Goal: Share content: Share content

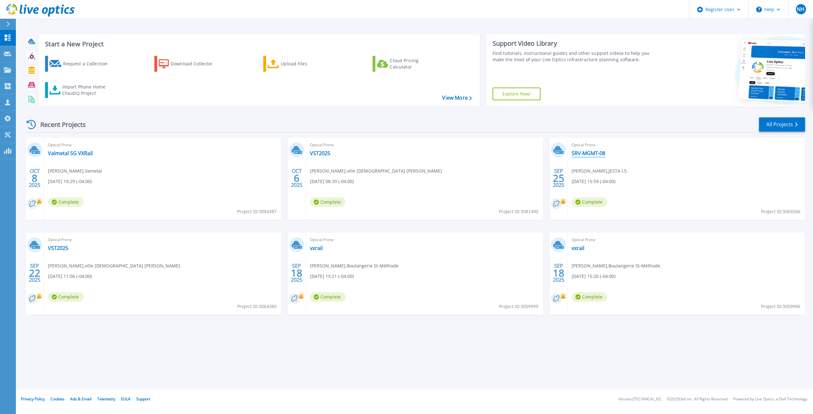
drag, startPoint x: 587, startPoint y: 154, endPoint x: 592, endPoint y: 155, distance: 5.5
click at [587, 154] on link "SRV-MGMT-08" at bounding box center [588, 153] width 34 height 6
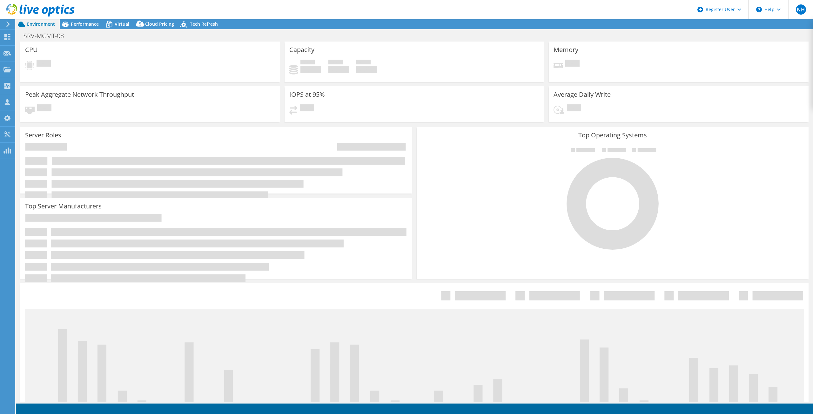
select select "[GEOGRAPHIC_DATA]"
select select "CAD"
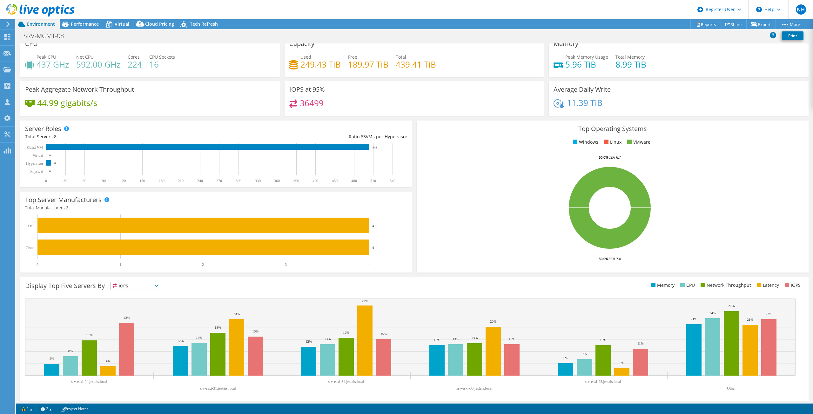
scroll to position [10, 0]
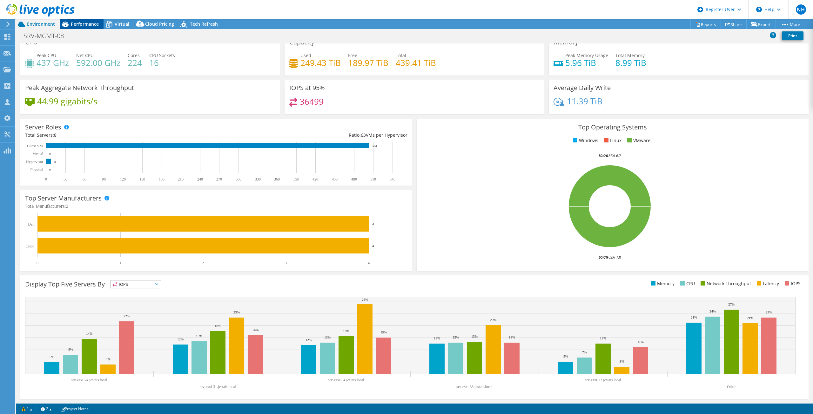
click at [79, 25] on span "Performance" at bounding box center [85, 24] width 28 height 6
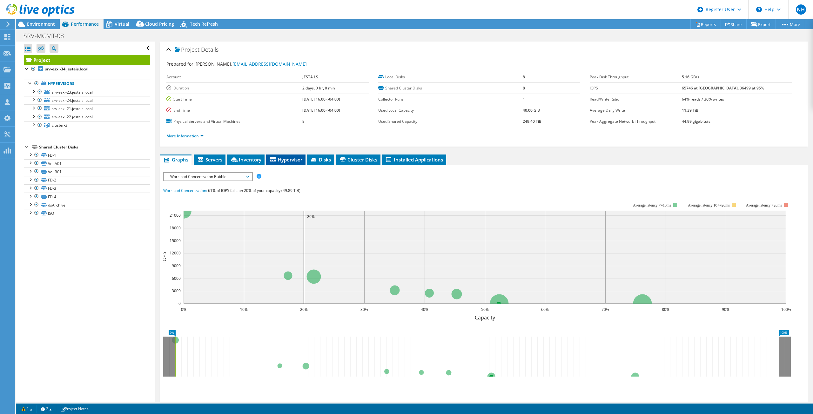
scroll to position [0, 0]
click at [208, 162] on span "Servers" at bounding box center [209, 160] width 25 height 6
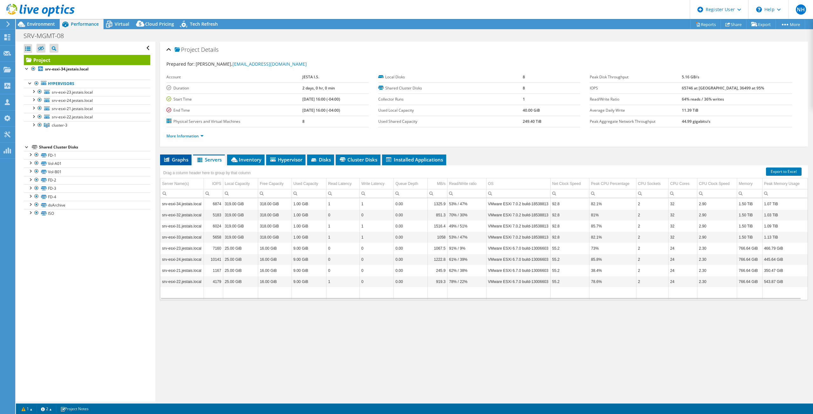
click at [182, 162] on span "Graphs" at bounding box center [175, 160] width 25 height 6
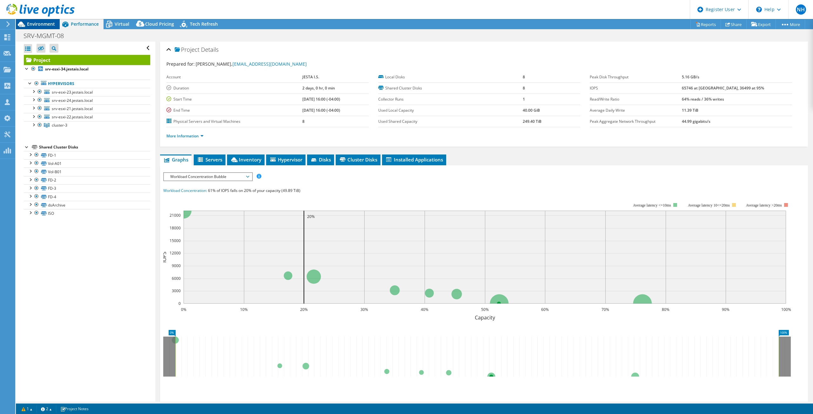
click at [33, 24] on span "Environment" at bounding box center [41, 24] width 28 height 6
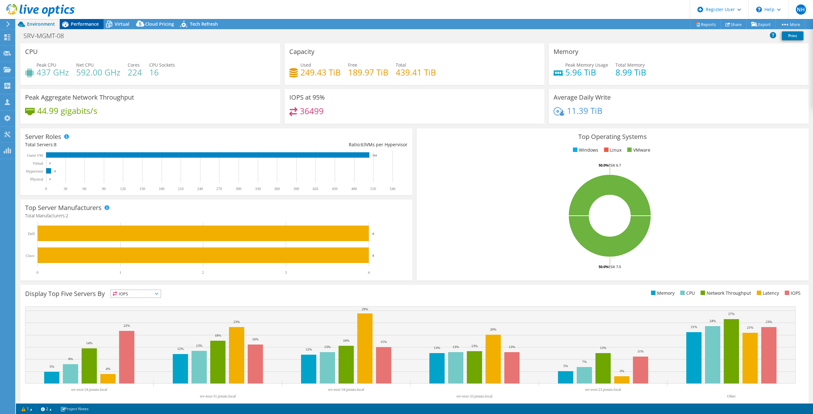
click at [87, 23] on span "Performance" at bounding box center [85, 24] width 28 height 6
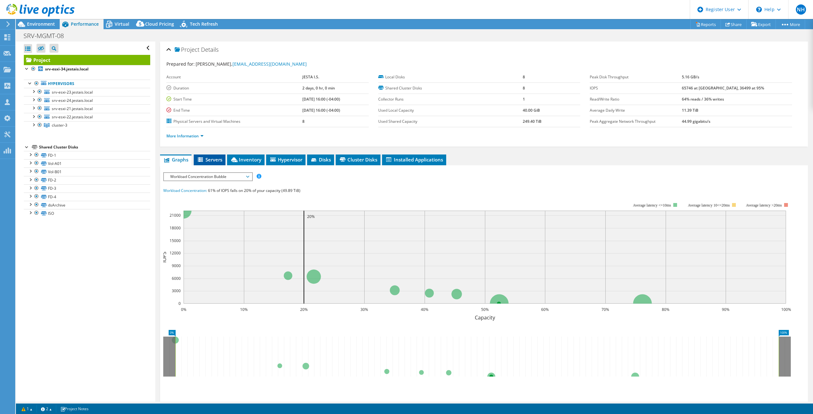
click at [209, 158] on span "Servers" at bounding box center [209, 160] width 25 height 6
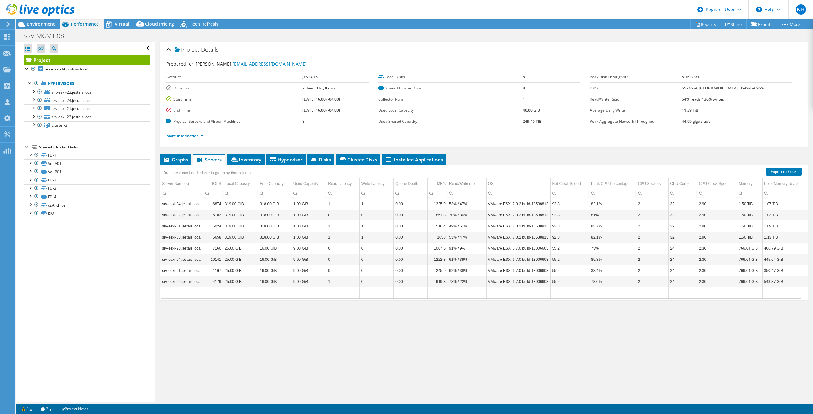
click at [32, 20] on div at bounding box center [37, 10] width 75 height 21
click at [40, 23] on span "Environment" at bounding box center [41, 24] width 28 height 6
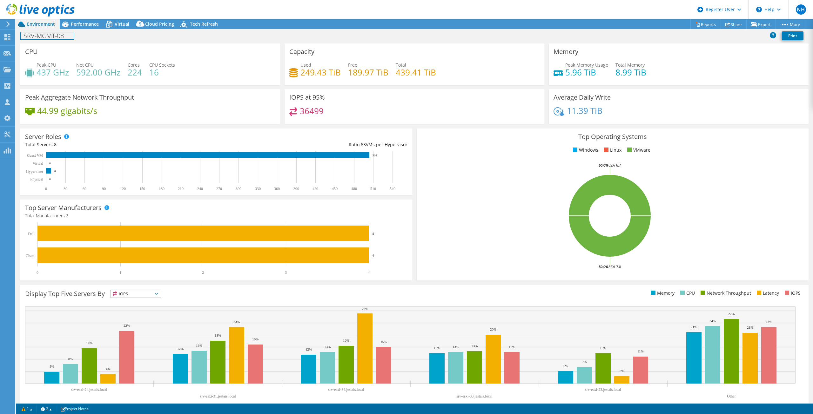
click at [78, 31] on div "SRV-MGMT-08 Print" at bounding box center [414, 36] width 797 height 12
click at [79, 28] on div "Performance" at bounding box center [82, 24] width 44 height 10
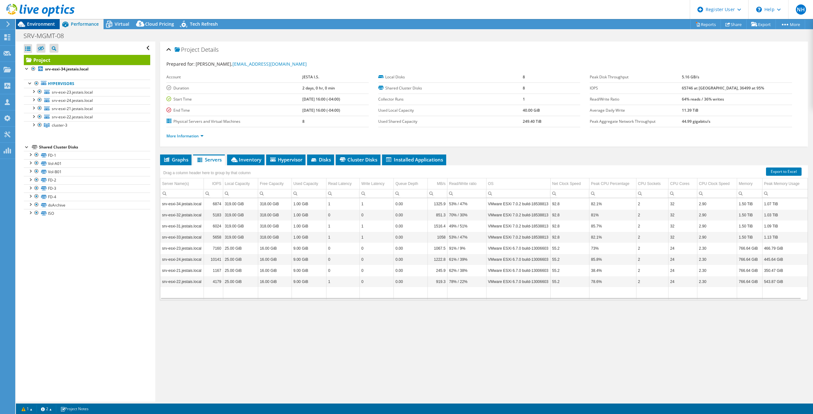
click at [47, 23] on span "Environment" at bounding box center [41, 24] width 28 height 6
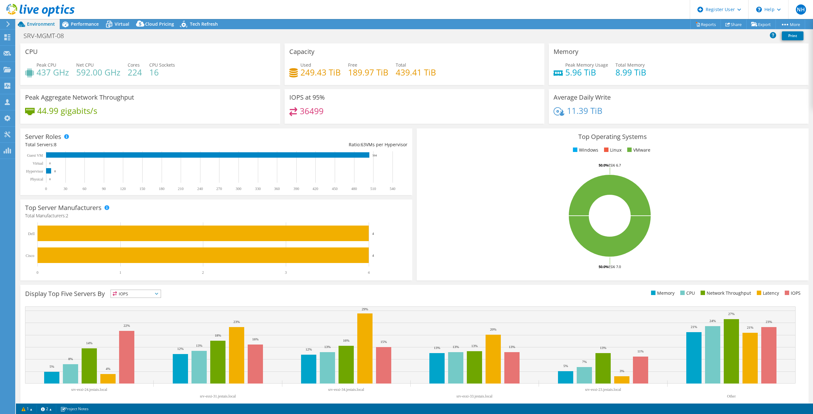
click at [14, 10] on icon at bounding box center [40, 10] width 68 height 13
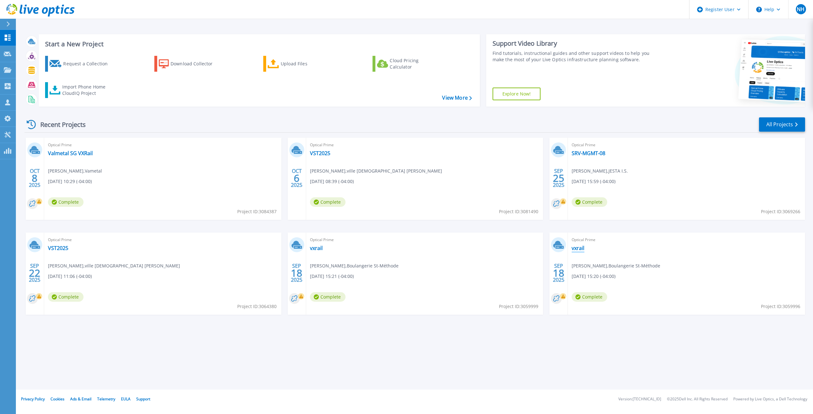
click at [578, 245] on link "vxrail" at bounding box center [577, 248] width 13 height 6
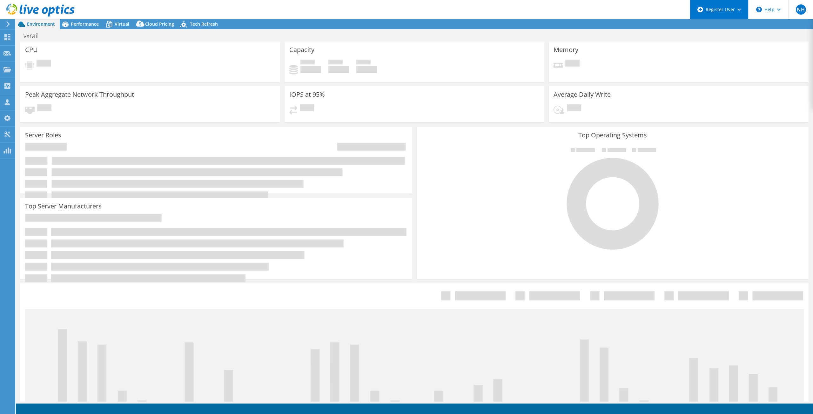
select select "USD"
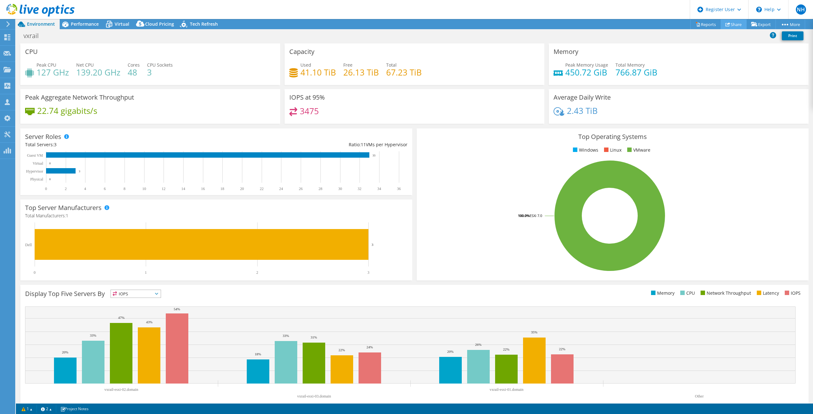
click at [725, 25] on icon at bounding box center [727, 24] width 5 height 5
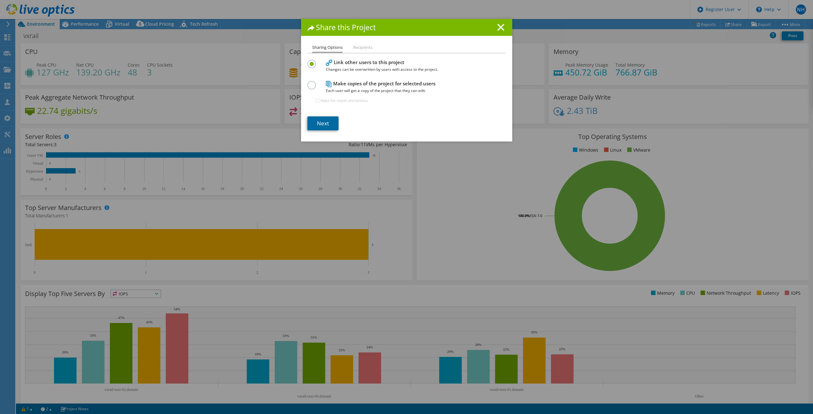
click at [322, 126] on link "Next" at bounding box center [322, 124] width 31 height 14
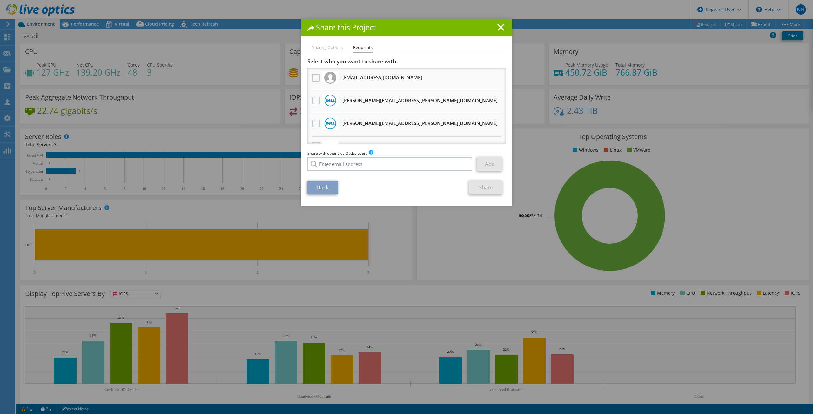
click at [311, 97] on div at bounding box center [316, 100] width 11 height 13
click at [312, 102] on label at bounding box center [316, 101] width 9 height 8
click at [0, 0] on input "checkbox" at bounding box center [0, 0] width 0 height 0
click at [478, 184] on link "Share" at bounding box center [485, 188] width 33 height 14
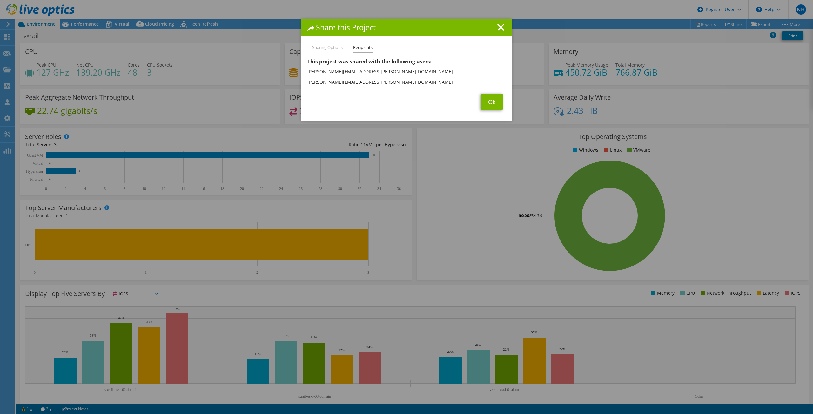
click at [490, 112] on div "Sharing Options Recipients Link other users to this project Changes can be over…" at bounding box center [406, 82] width 211 height 77
click at [493, 109] on link "Ok" at bounding box center [492, 102] width 22 height 17
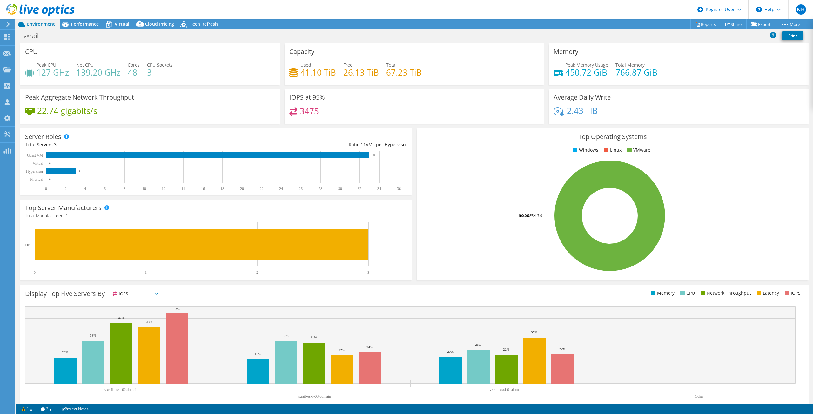
click at [50, 7] on icon at bounding box center [40, 10] width 68 height 13
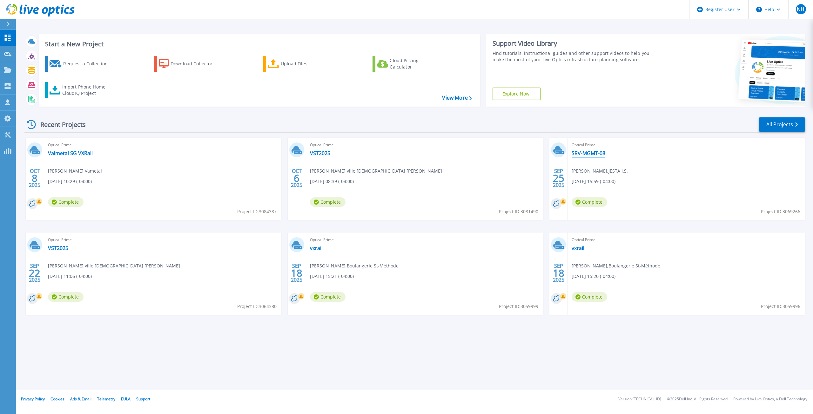
click at [590, 155] on link "SRV-MGMT-08" at bounding box center [588, 153] width 34 height 6
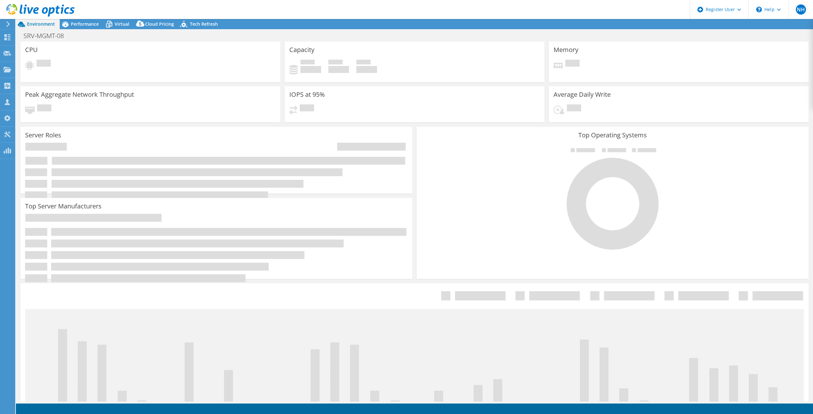
select select "[GEOGRAPHIC_DATA]"
select select "CAD"
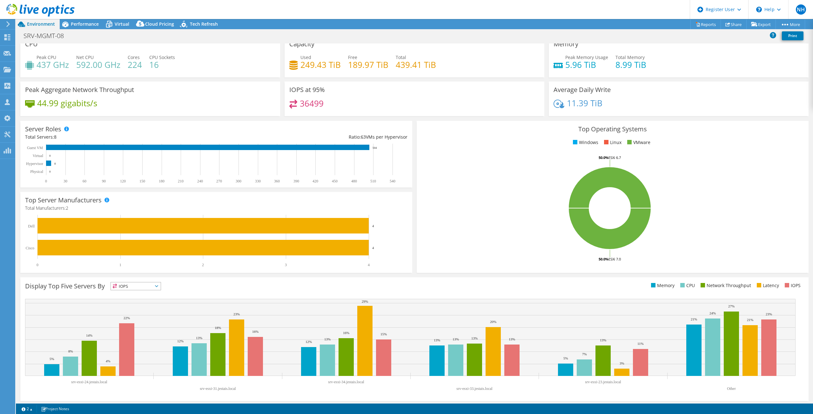
scroll to position [10, 0]
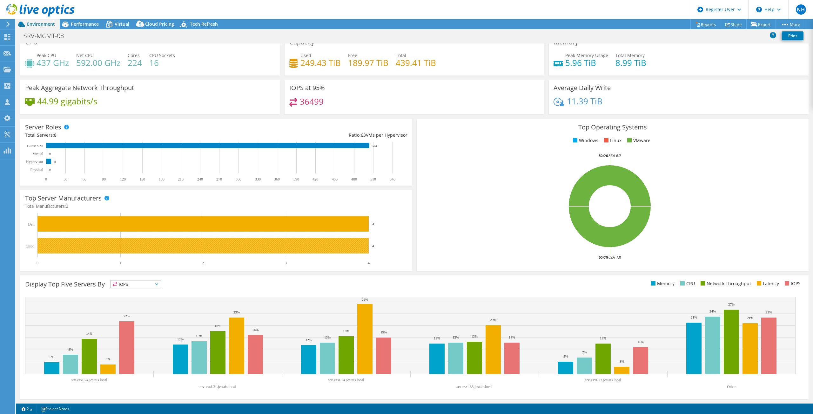
click at [357, 250] on rect at bounding box center [202, 246] width 331 height 16
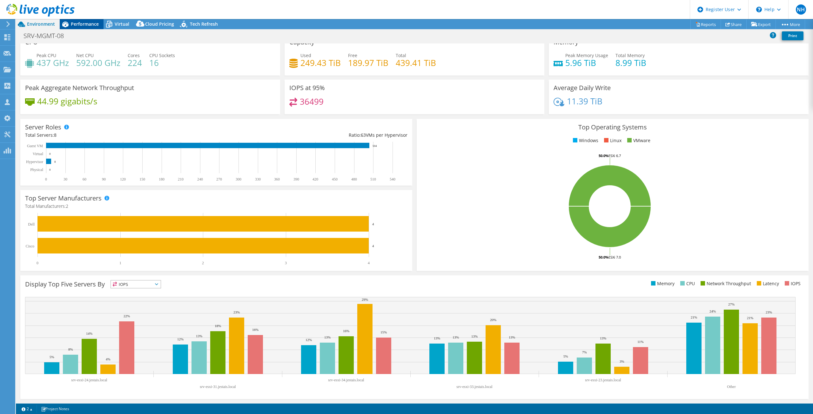
click at [71, 24] on span "Performance" at bounding box center [85, 24] width 28 height 6
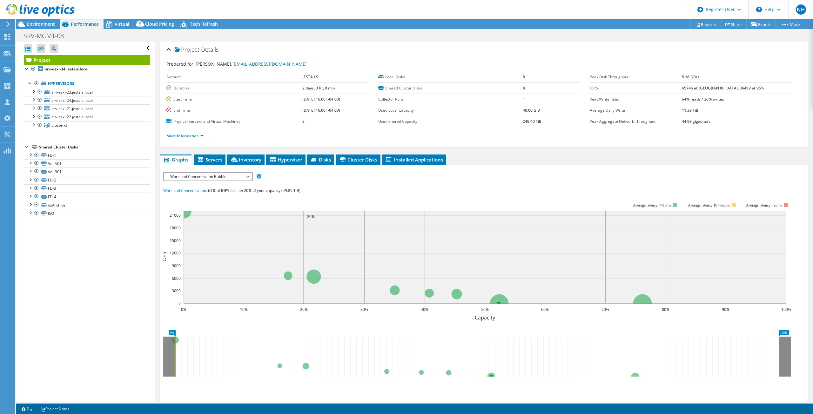
scroll to position [0, 0]
click at [217, 160] on span "Servers" at bounding box center [209, 160] width 25 height 6
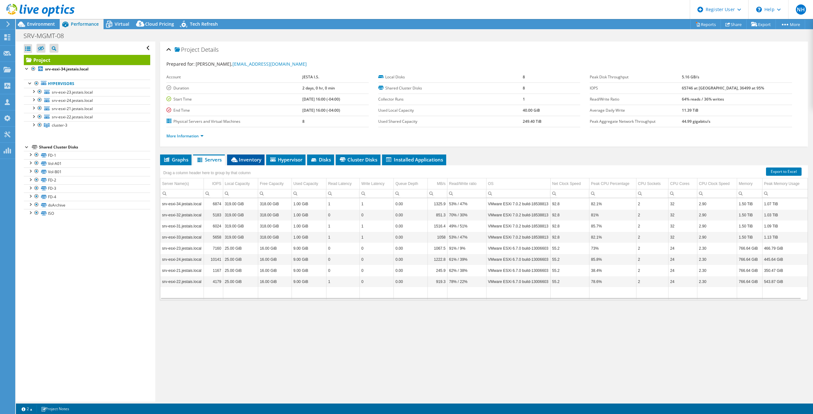
click at [244, 160] on span "Inventory" at bounding box center [245, 160] width 31 height 6
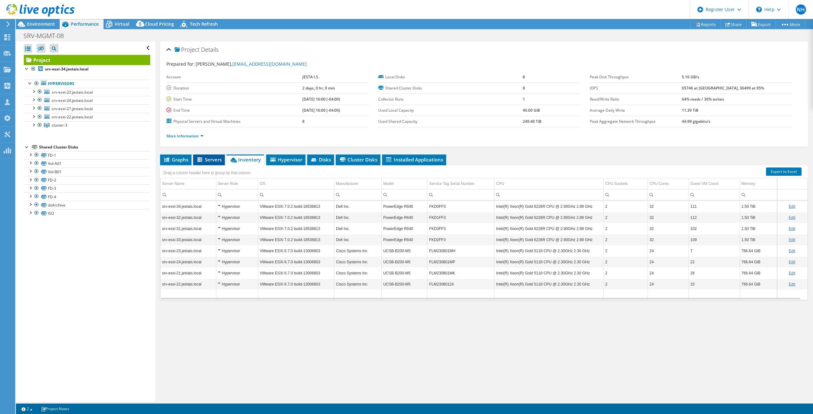
click at [218, 161] on span "Servers" at bounding box center [208, 160] width 25 height 6
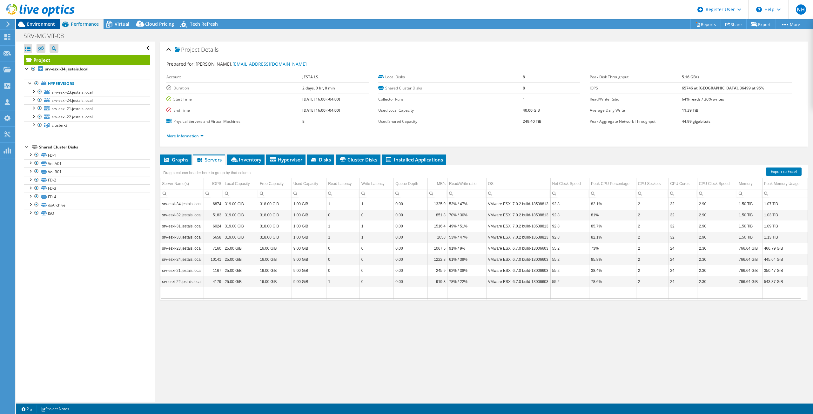
click at [32, 26] on span "Environment" at bounding box center [41, 24] width 28 height 6
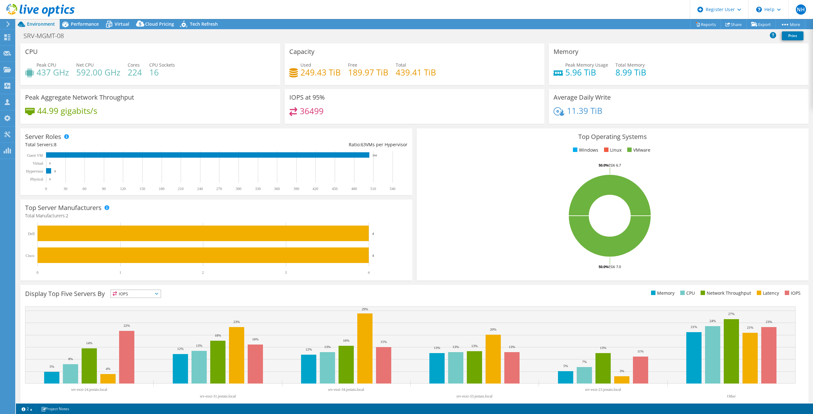
click at [34, 16] on icon at bounding box center [40, 10] width 68 height 13
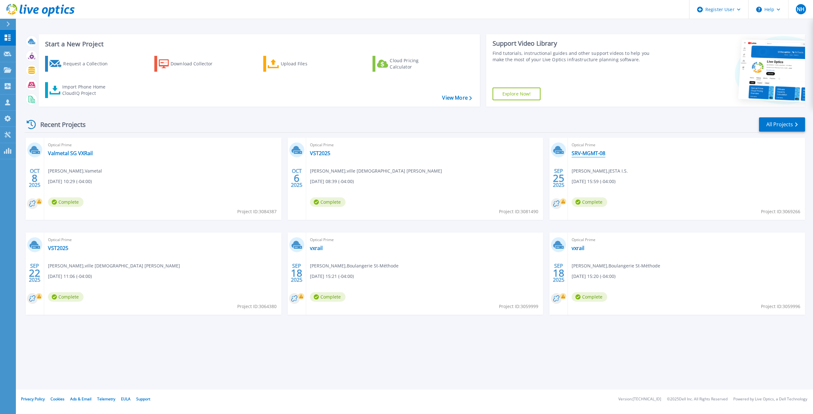
click at [592, 153] on link "SRV-MGMT-08" at bounding box center [588, 153] width 34 height 6
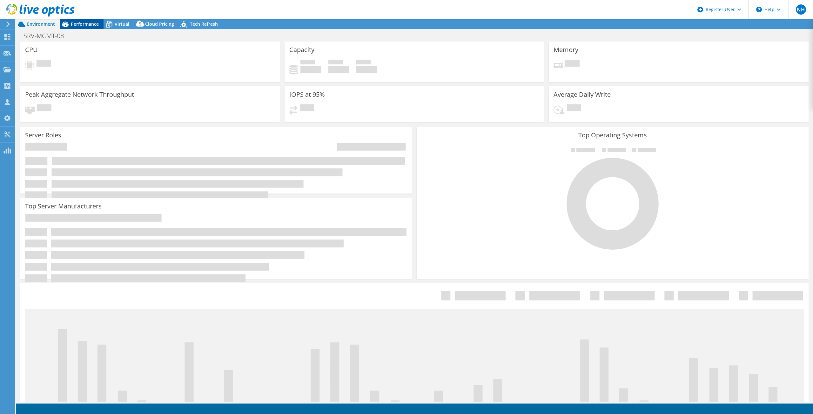
select select "[GEOGRAPHIC_DATA]"
radio input "true"
radio input "false"
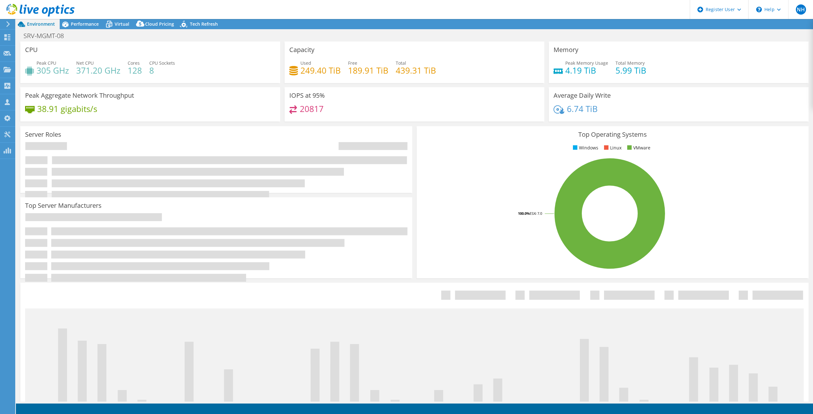
click at [19, 14] on icon at bounding box center [40, 10] width 68 height 13
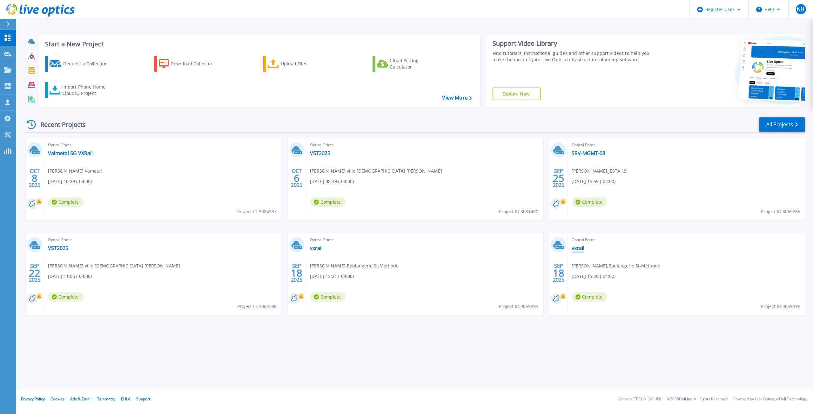
click at [580, 248] on link "vxrail" at bounding box center [577, 248] width 13 height 6
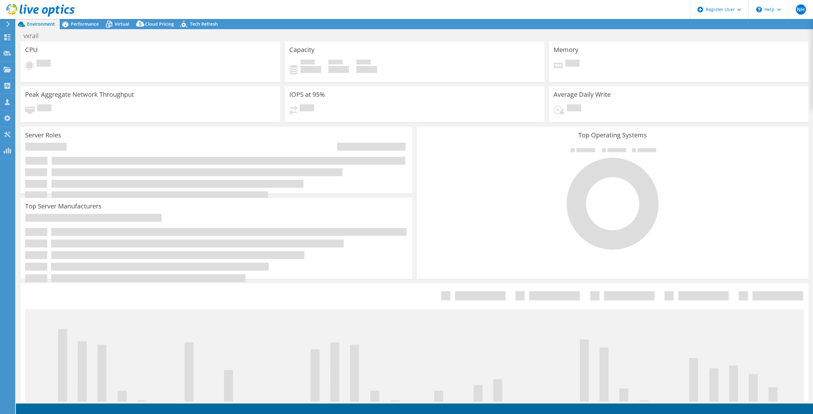
select select "USD"
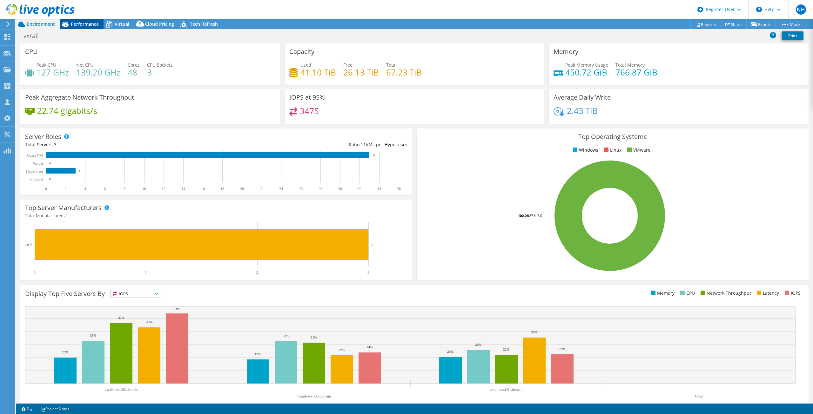
drag, startPoint x: 71, startPoint y: 22, endPoint x: 95, endPoint y: 24, distance: 23.7
click at [72, 22] on span "Performance" at bounding box center [85, 24] width 28 height 6
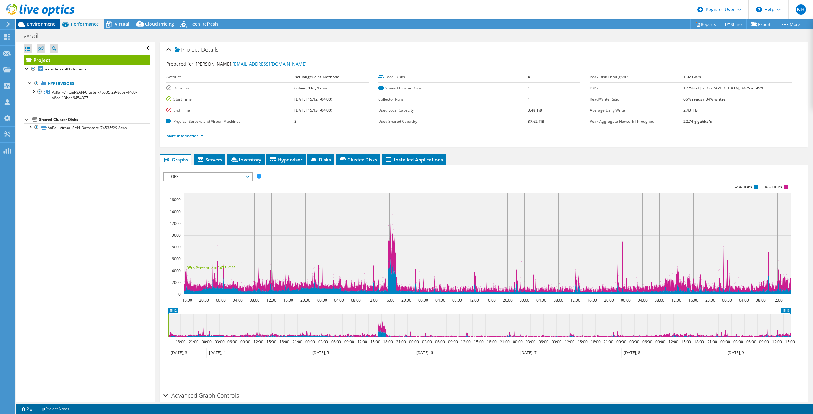
click at [39, 24] on span "Environment" at bounding box center [41, 24] width 28 height 6
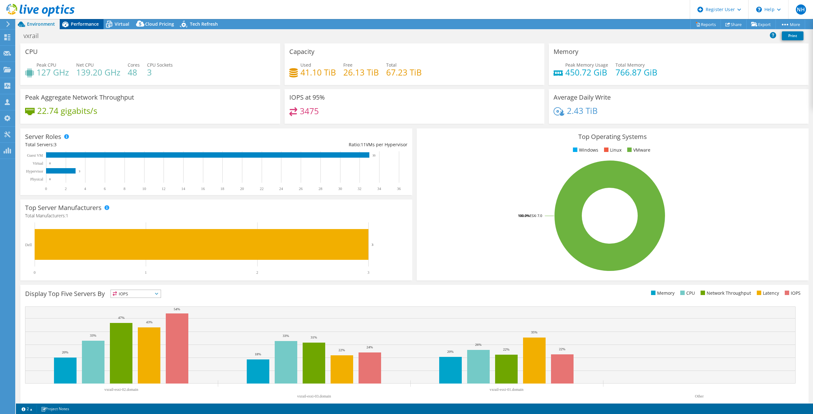
click at [82, 25] on span "Performance" at bounding box center [85, 24] width 28 height 6
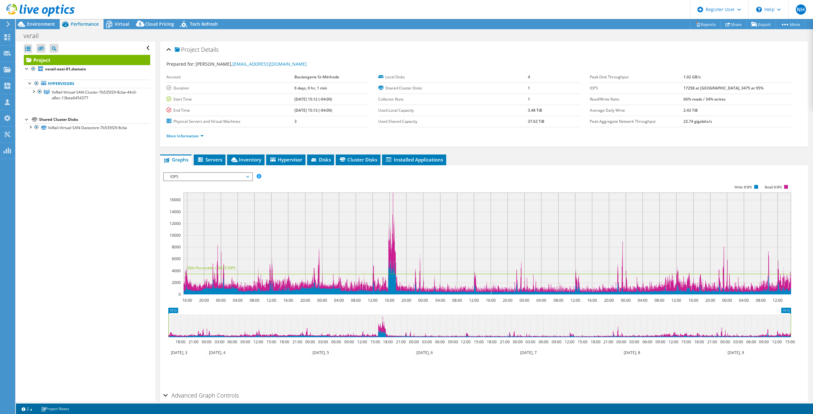
click at [35, 16] on icon at bounding box center [40, 10] width 68 height 13
click at [35, 19] on div at bounding box center [37, 10] width 75 height 21
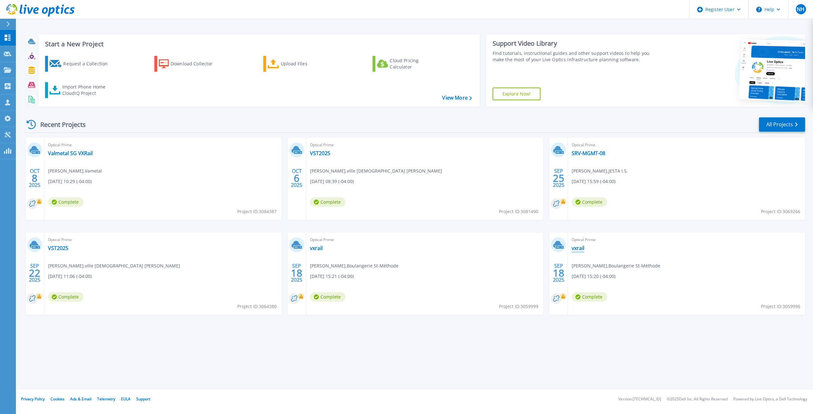
click at [573, 250] on link "vxrail" at bounding box center [577, 248] width 13 height 6
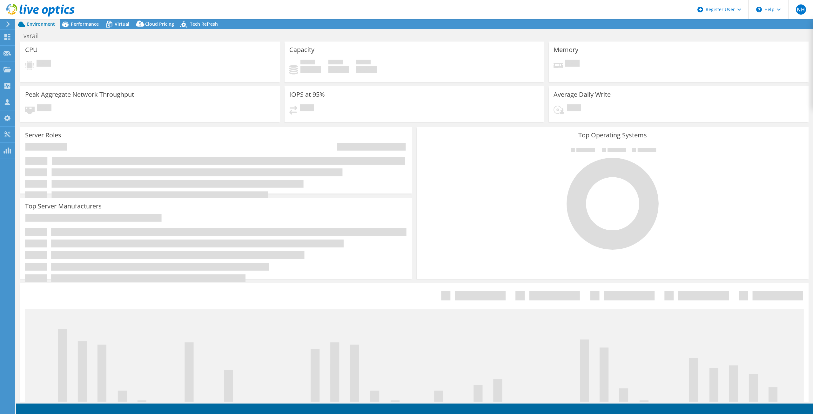
select select "USD"
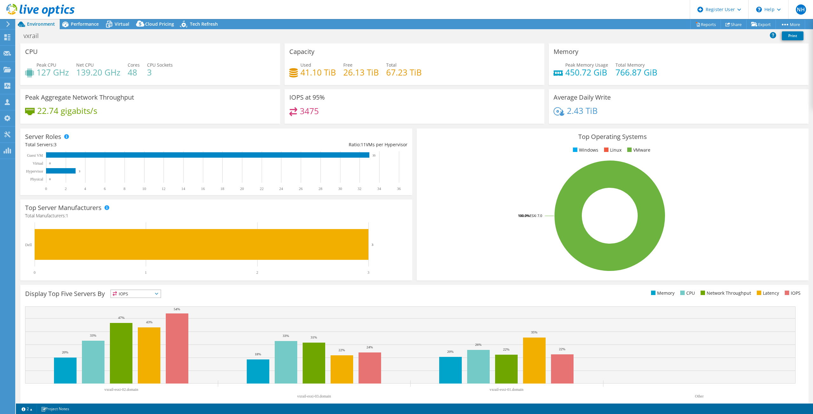
click at [516, 25] on div "Project Actions Project Actions Reports Share Export vSAN ReadyNode Sizer" at bounding box center [414, 24] width 797 height 10
click at [98, 33] on div "vxrail Print" at bounding box center [414, 36] width 797 height 12
click at [92, 25] on span "Performance" at bounding box center [85, 24] width 28 height 6
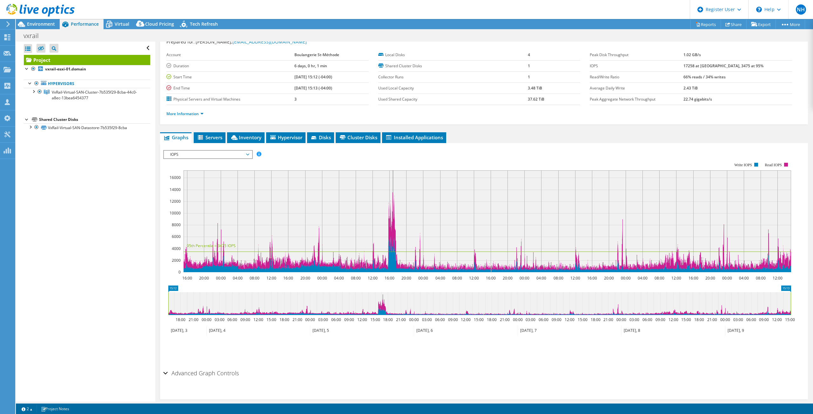
scroll to position [31, 0]
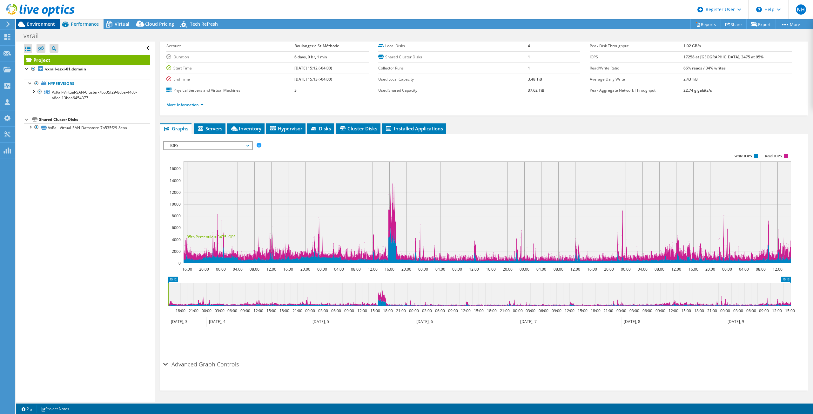
click at [43, 25] on span "Environment" at bounding box center [41, 24] width 28 height 6
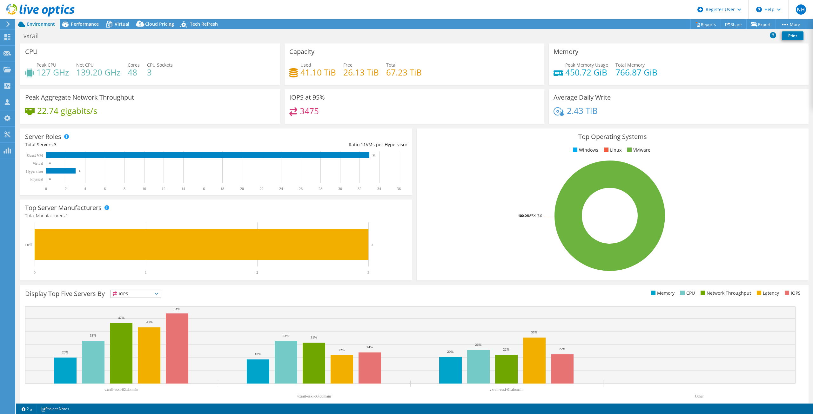
click at [64, 13] on icon at bounding box center [40, 10] width 68 height 13
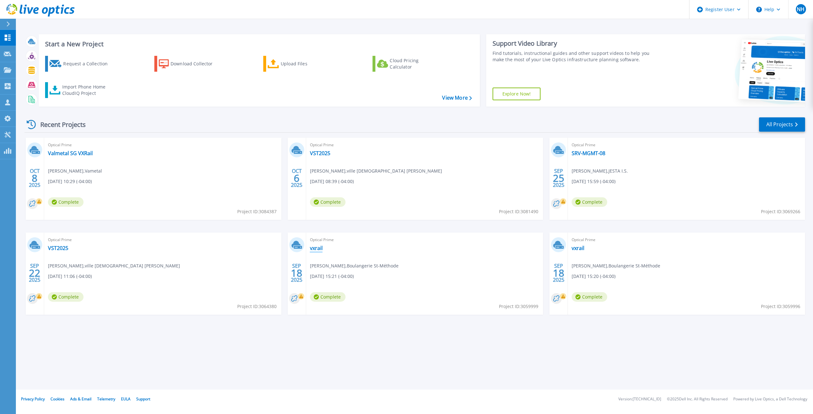
click at [322, 250] on link "vxrail" at bounding box center [316, 248] width 13 height 6
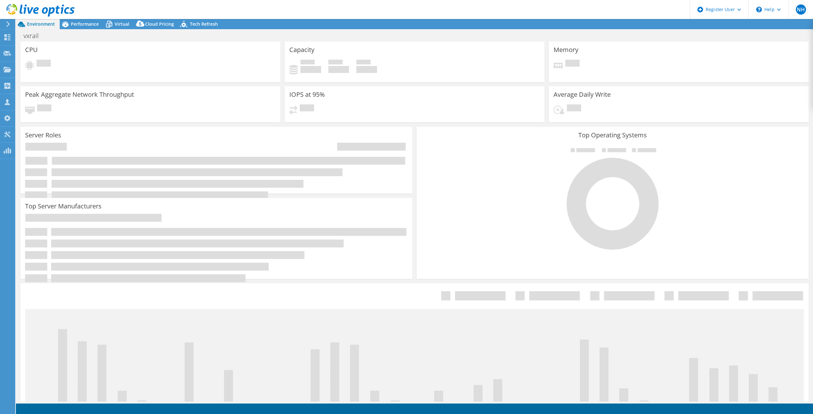
select select "USD"
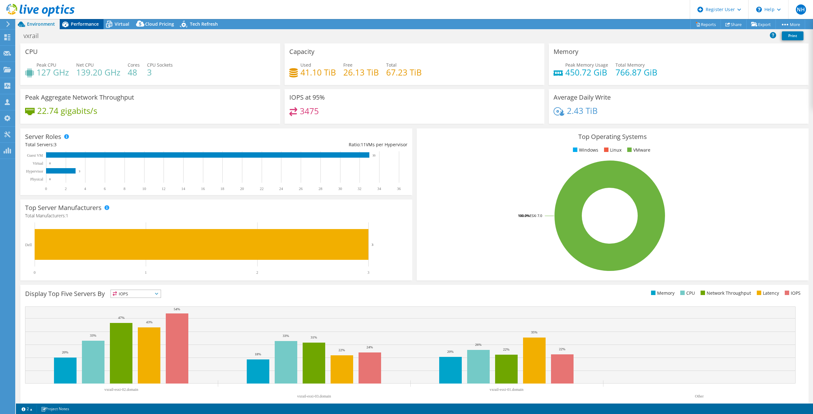
click at [85, 26] on span "Performance" at bounding box center [85, 24] width 28 height 6
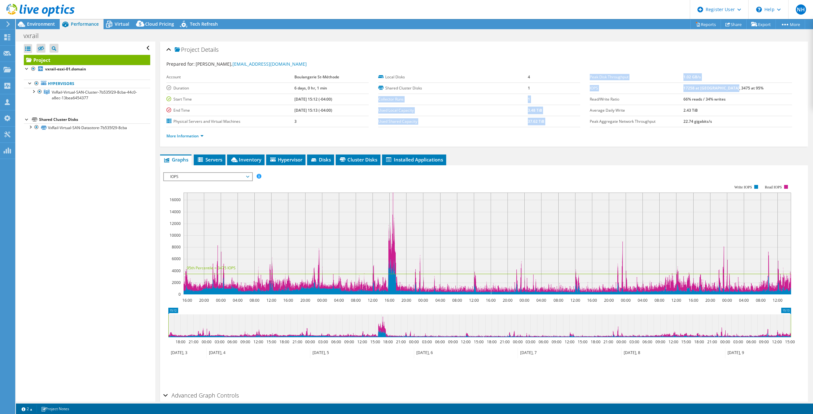
drag, startPoint x: 768, startPoint y: 90, endPoint x: 574, endPoint y: 91, distance: 194.3
click at [574, 91] on section "Prepared for: Josee Pelletier, joseepelletier@bstm.ca Account Boulangerie St-Mé…" at bounding box center [483, 103] width 635 height 84
click at [513, 95] on td "Collector Runs" at bounding box center [453, 99] width 150 height 11
click at [39, 24] on span "Environment" at bounding box center [41, 24] width 28 height 6
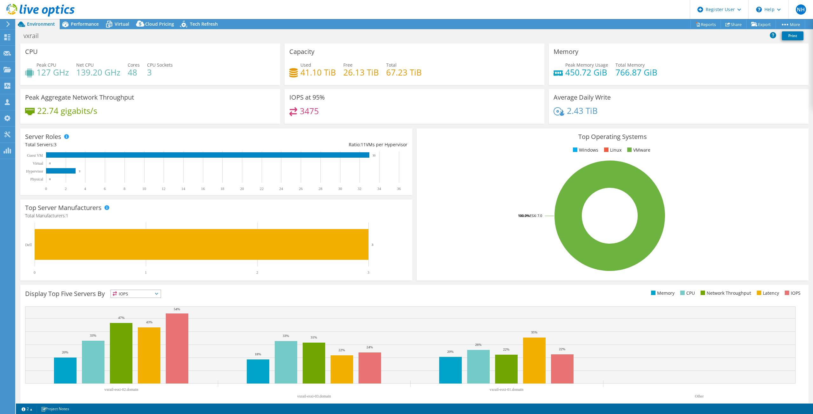
click at [53, 6] on icon at bounding box center [40, 10] width 68 height 13
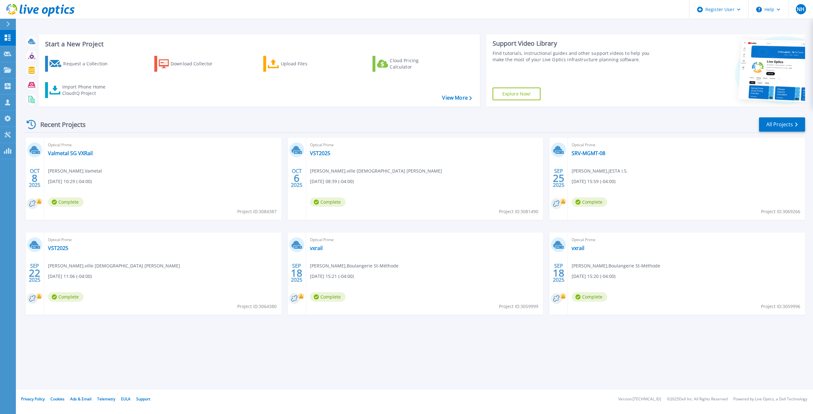
click at [589, 157] on div "Optical Prime SRV-MGMT-08 [PERSON_NAME] , JESTA I.S. [DATE] 15:59 (-04:00) Comp…" at bounding box center [686, 179] width 237 height 82
click at [589, 152] on link "SRV-MGMT-08" at bounding box center [588, 153] width 34 height 6
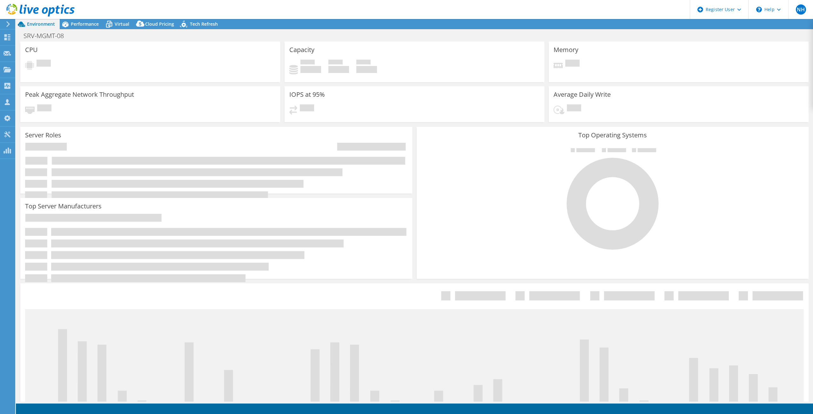
select select "[GEOGRAPHIC_DATA]"
select select "USD"
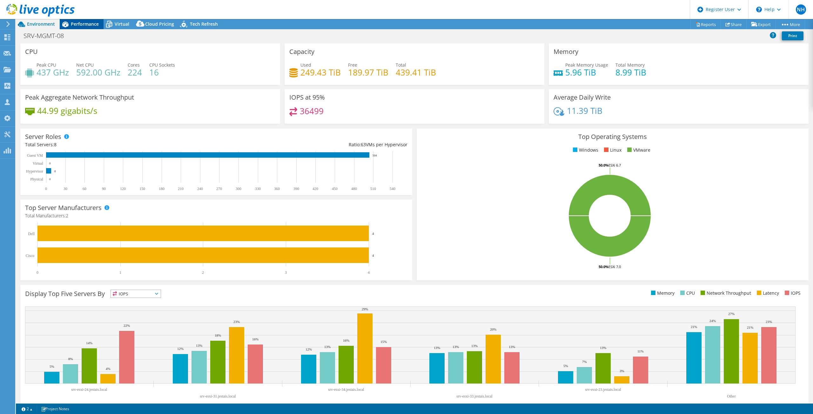
click at [70, 23] on icon at bounding box center [65, 24] width 11 height 11
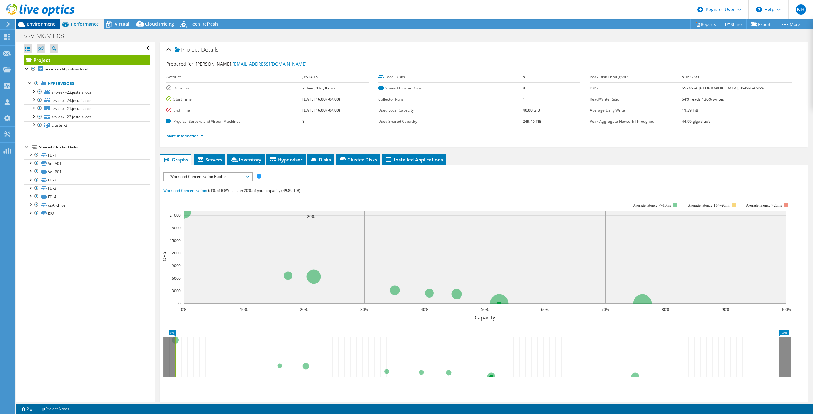
click at [27, 28] on div "Environment" at bounding box center [38, 24] width 44 height 10
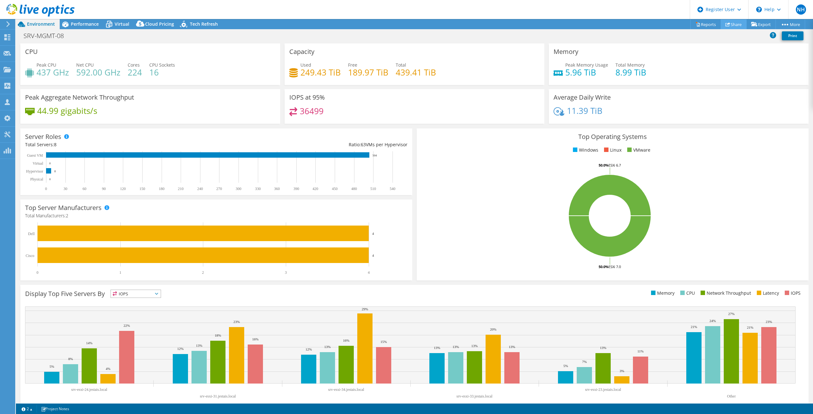
click at [733, 26] on link "Share" at bounding box center [733, 24] width 26 height 10
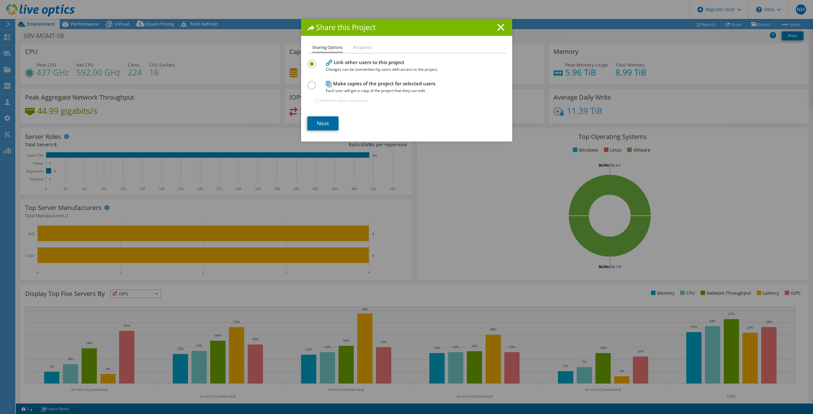
click at [325, 124] on link "Next" at bounding box center [322, 124] width 31 height 14
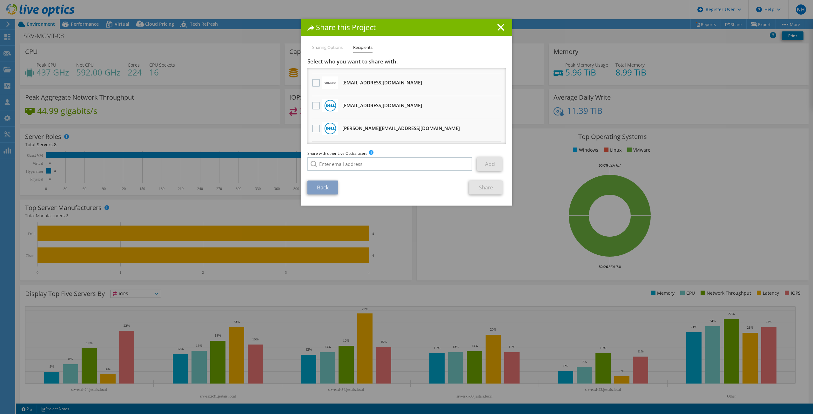
scroll to position [95, 0]
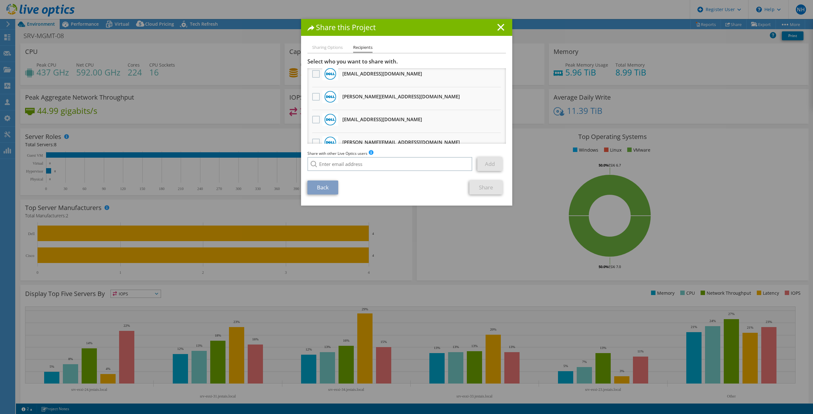
click at [312, 77] on label at bounding box center [316, 74] width 9 height 8
click at [0, 0] on input "checkbox" at bounding box center [0, 0] width 0 height 0
click at [485, 183] on link "Share" at bounding box center [485, 188] width 33 height 14
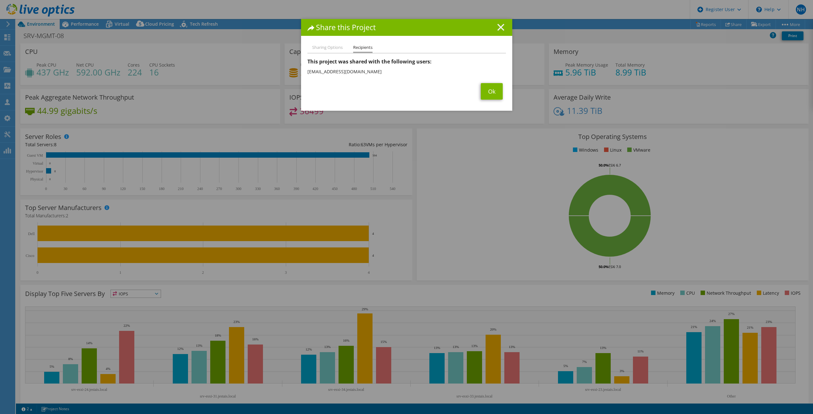
click at [500, 30] on icon at bounding box center [500, 27] width 7 height 7
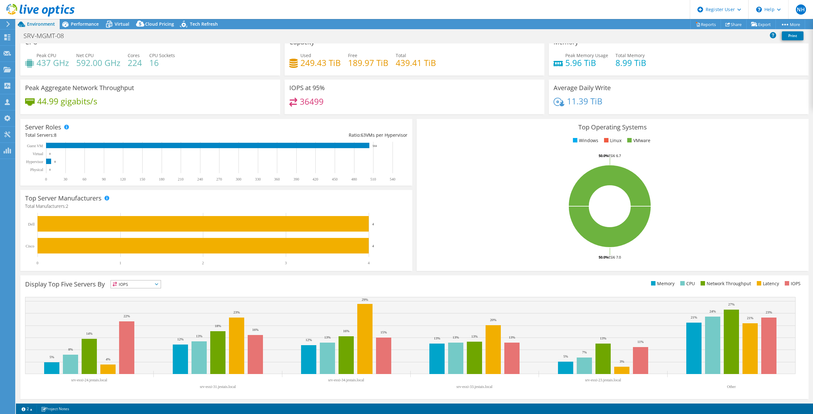
scroll to position [0, 0]
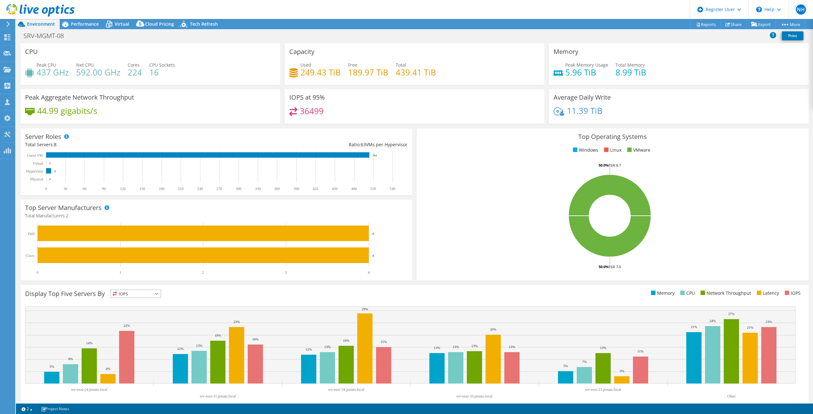
click at [52, 11] on icon at bounding box center [40, 10] width 68 height 13
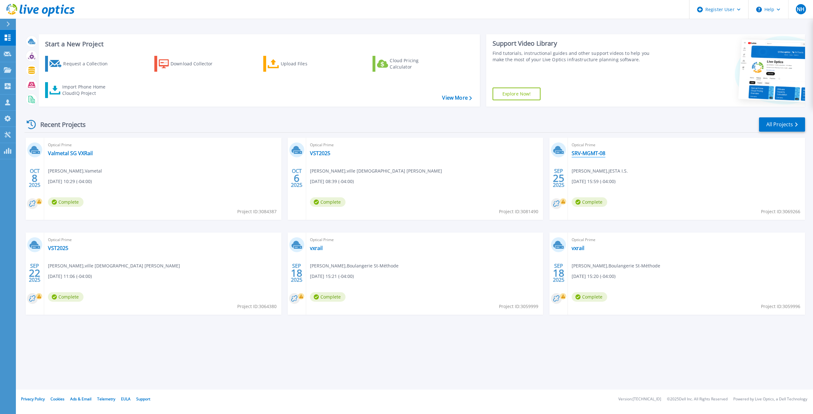
click at [585, 150] on link "SRV-MGMT-08" at bounding box center [588, 153] width 34 height 6
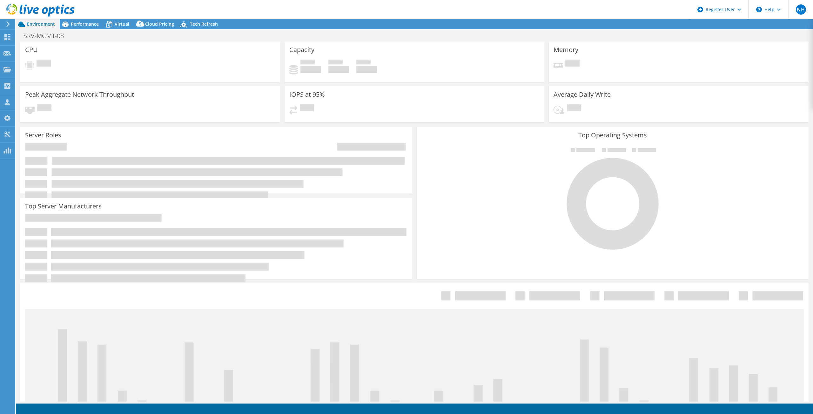
select select "[GEOGRAPHIC_DATA]"
select select "USD"
